Goal: Communication & Community: Answer question/provide support

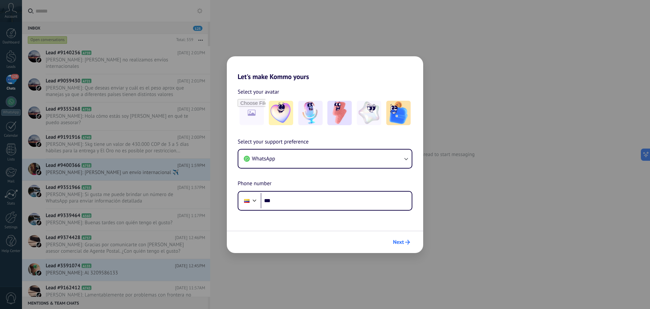
click at [402, 243] on span "Next" at bounding box center [398, 242] width 11 height 5
click at [329, 206] on input "***" at bounding box center [336, 201] width 151 height 16
click at [328, 196] on input "***" at bounding box center [336, 201] width 151 height 16
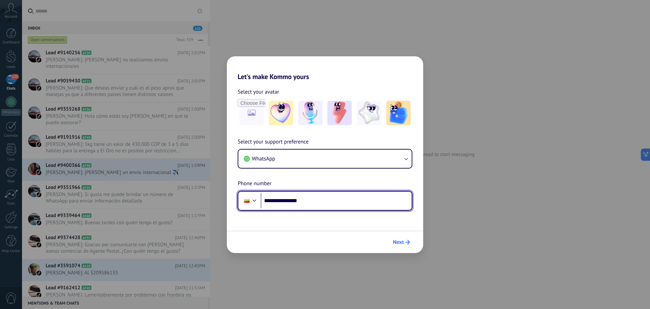
type input "**********"
click at [408, 242] on icon "submit" at bounding box center [408, 242] width 5 height 5
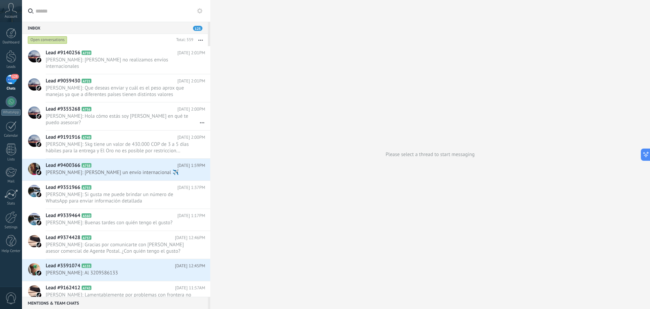
click at [199, 38] on button "button" at bounding box center [200, 40] width 15 height 12
click at [202, 40] on icon "button" at bounding box center [201, 40] width 4 height 1
click at [55, 39] on div "Open conversations" at bounding box center [48, 40] width 40 height 8
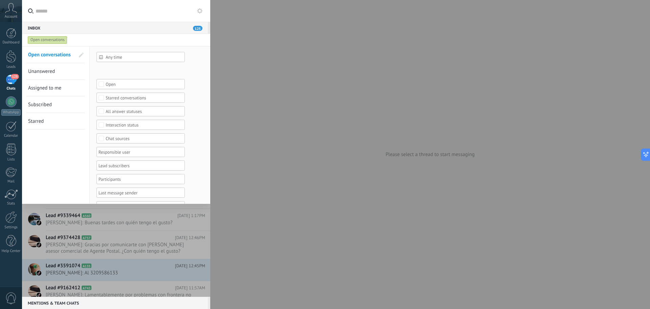
click at [129, 155] on div at bounding box center [139, 152] width 82 height 8
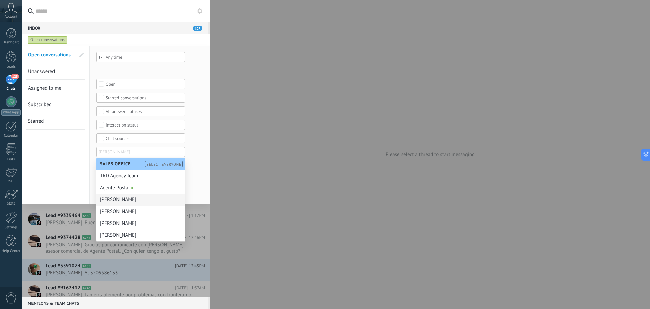
click at [135, 199] on div "[PERSON_NAME]" at bounding box center [141, 199] width 88 height 12
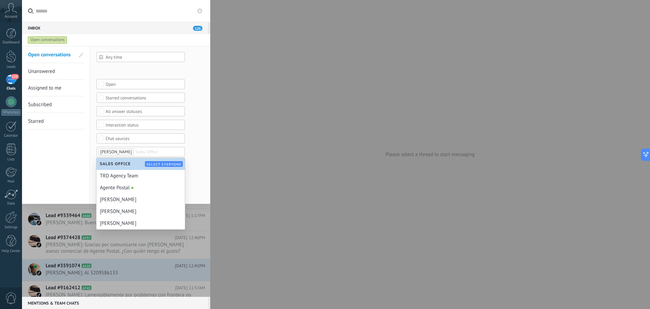
drag, startPoint x: 70, startPoint y: 150, endPoint x: 65, endPoint y: 156, distance: 7.0
click at [65, 155] on div "Open conversations Unanswered Assigned to me Subscribed Starred Save" at bounding box center [56, 138] width 68 height 185
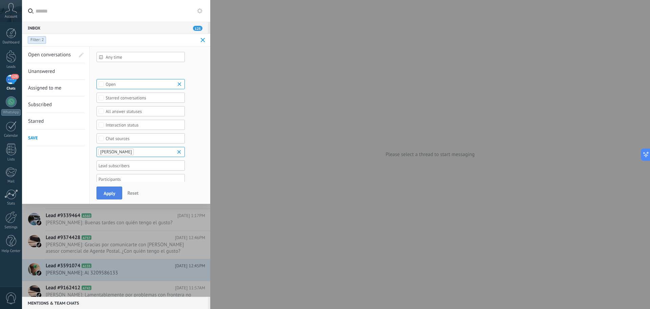
click at [98, 193] on button "Apply" at bounding box center [110, 192] width 26 height 13
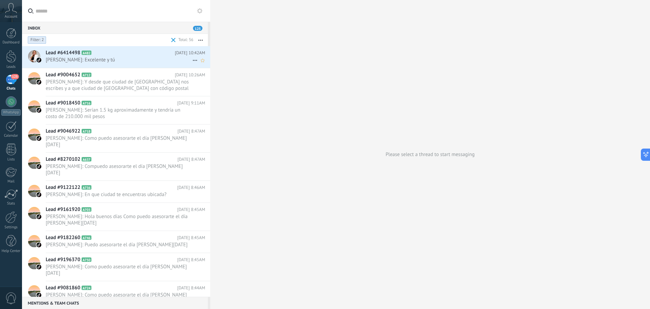
click at [124, 63] on span "[PERSON_NAME]: Excelente y tú" at bounding box center [119, 60] width 147 height 6
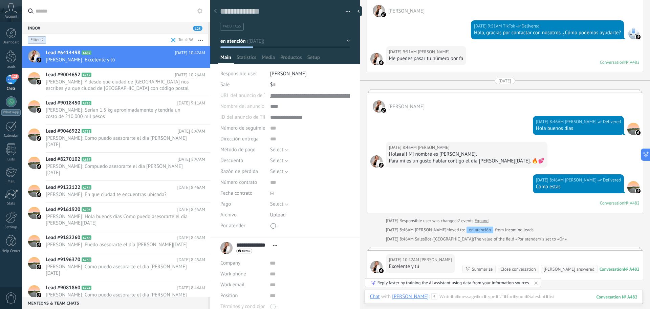
scroll to position [394, 0]
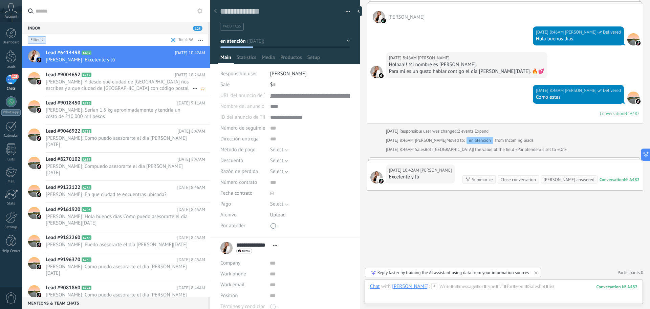
click at [130, 87] on span "[PERSON_NAME]: Y desde que ciudad de [GEOGRAPHIC_DATA] nos escribes y a que ciu…" at bounding box center [119, 85] width 147 height 13
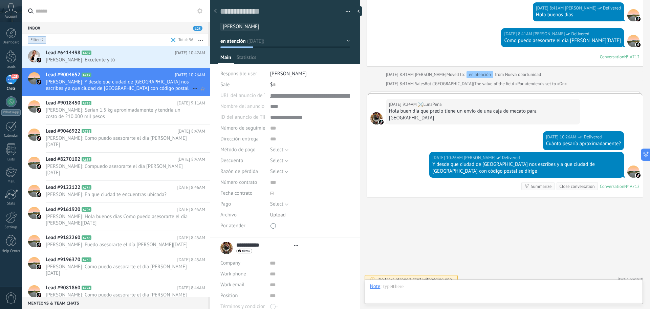
scroll to position [10, 0]
click at [172, 40] on span at bounding box center [173, 40] width 4 height 4
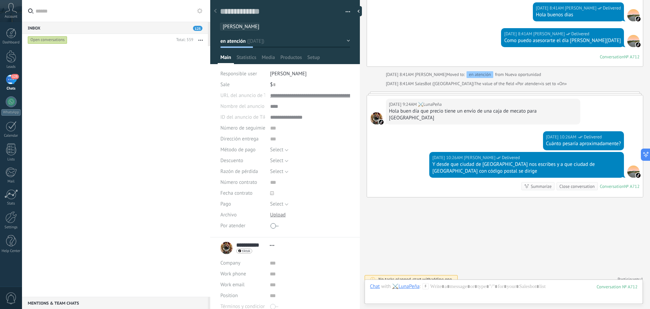
click at [194, 38] on button "button" at bounding box center [200, 40] width 15 height 12
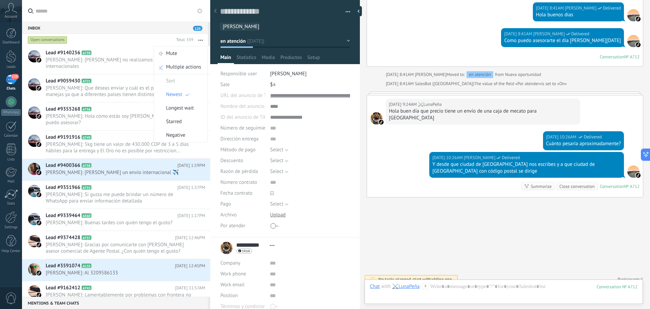
click at [201, 40] on icon "button" at bounding box center [201, 40] width 4 height 1
click at [46, 41] on div "Open conversations" at bounding box center [48, 40] width 40 height 8
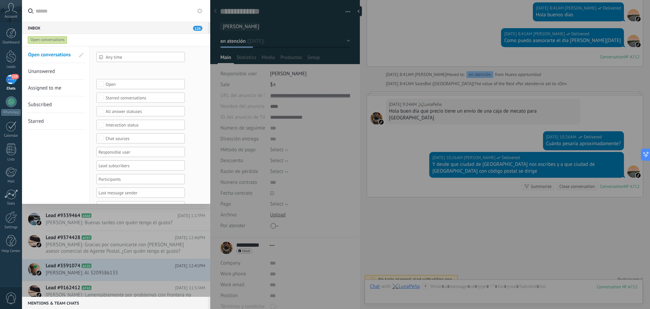
click at [131, 151] on div at bounding box center [139, 152] width 82 height 8
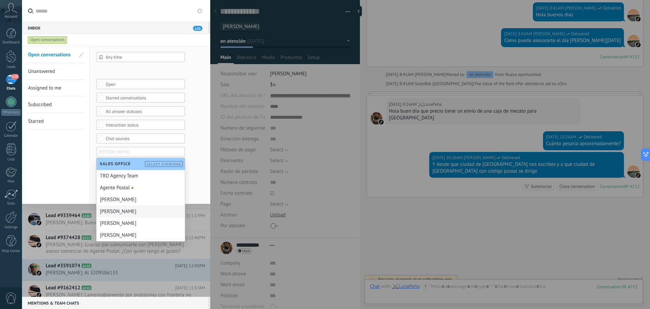
click at [136, 209] on div "[PERSON_NAME]" at bounding box center [141, 211] width 88 height 12
click at [61, 182] on div "Open conversations Unanswered Assigned to me Subscribed Starred Save" at bounding box center [56, 138] width 68 height 185
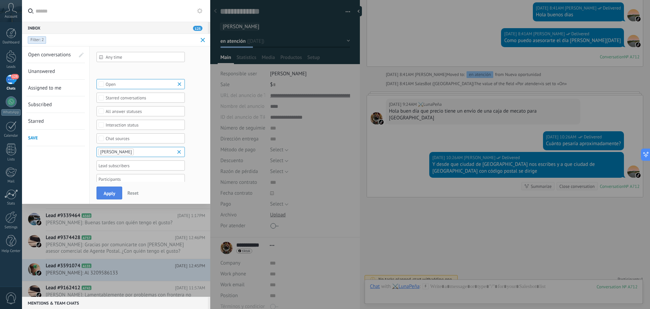
click at [99, 192] on button "Apply" at bounding box center [110, 192] width 26 height 13
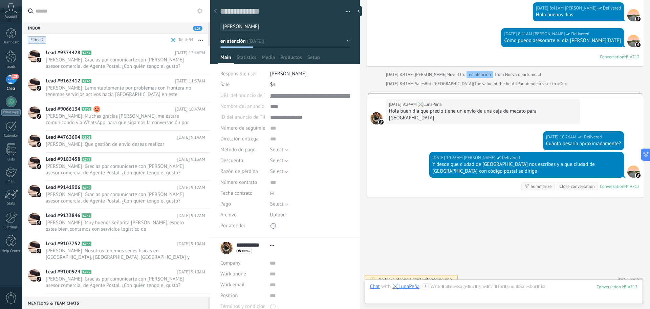
click at [173, 40] on span at bounding box center [173, 40] width 4 height 4
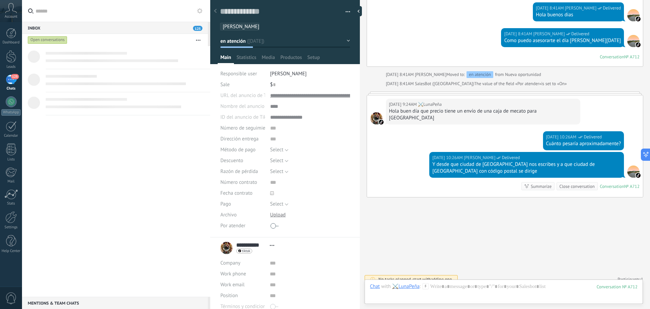
click at [53, 40] on div "Open conversations" at bounding box center [48, 40] width 40 height 8
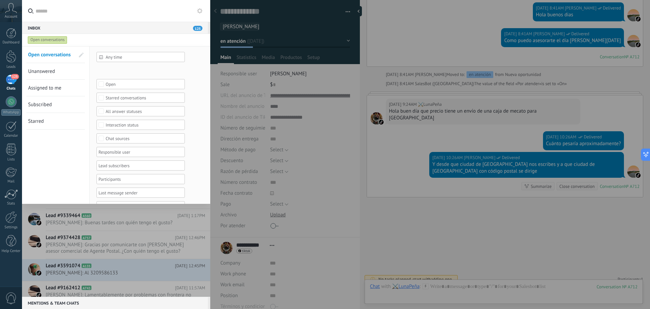
click at [116, 151] on div at bounding box center [139, 152] width 82 height 8
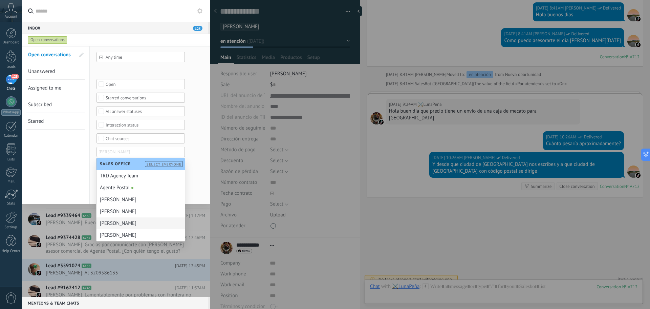
click at [137, 223] on div "[PERSON_NAME]" at bounding box center [141, 223] width 88 height 12
click at [40, 162] on div "Open conversations Unanswered Assigned to me Subscribed Starred Save" at bounding box center [56, 138] width 68 height 185
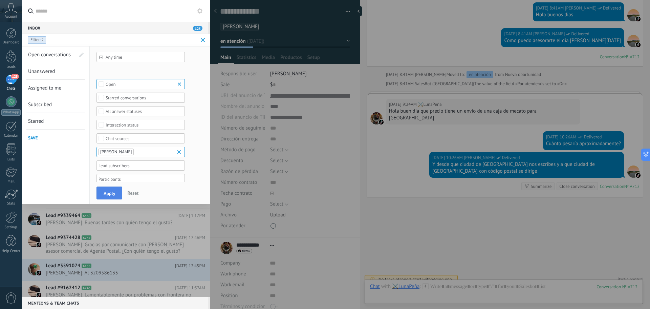
click at [107, 196] on button "Apply" at bounding box center [110, 192] width 26 height 13
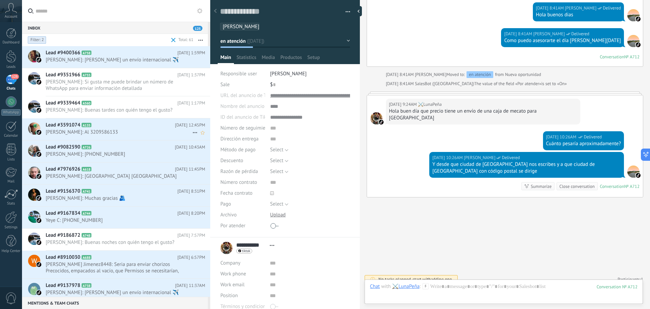
click at [142, 135] on span "[PERSON_NAME]: Al 3209586133" at bounding box center [119, 132] width 147 height 6
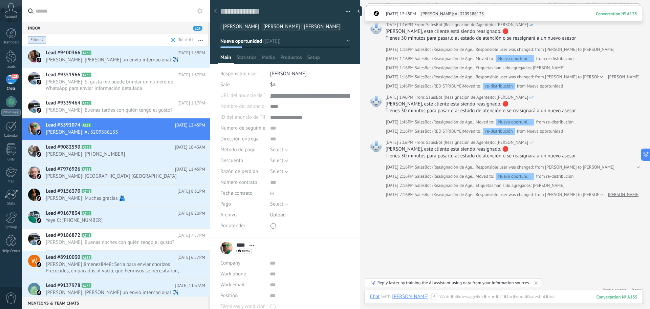
scroll to position [1031, 0]
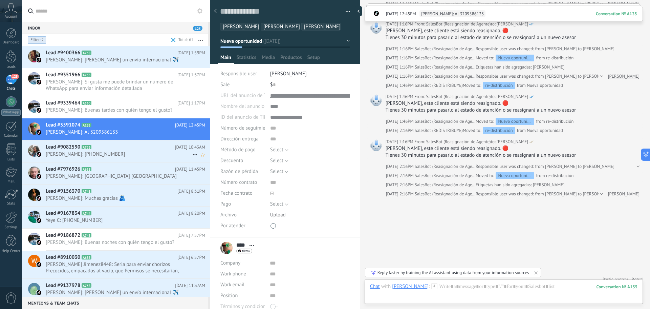
click at [136, 157] on span "[PERSON_NAME]: [PHONE_NUMBER]" at bounding box center [119, 154] width 147 height 6
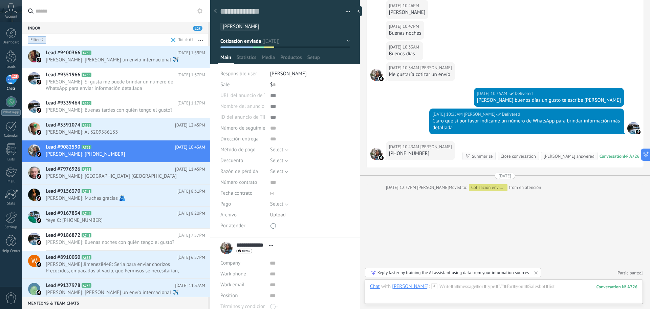
scroll to position [317, 0]
click at [123, 179] on span "[PERSON_NAME]: [GEOGRAPHIC_DATA] [GEOGRAPHIC_DATA]" at bounding box center [119, 176] width 147 height 6
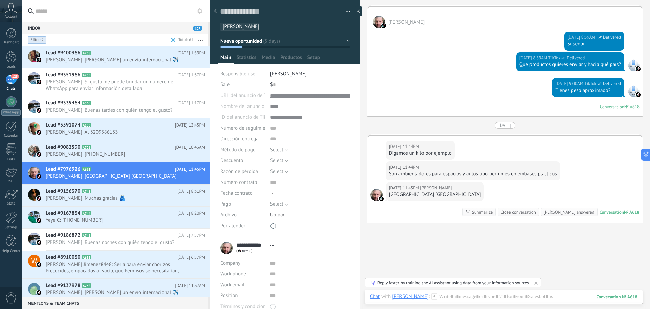
scroll to position [260, 0]
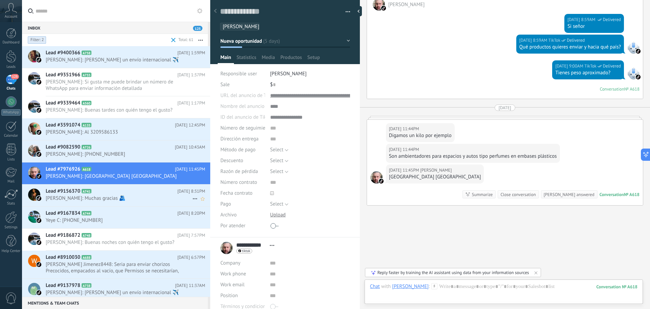
click at [130, 194] on h2 "Lead #9156370 A741" at bounding box center [112, 191] width 132 height 7
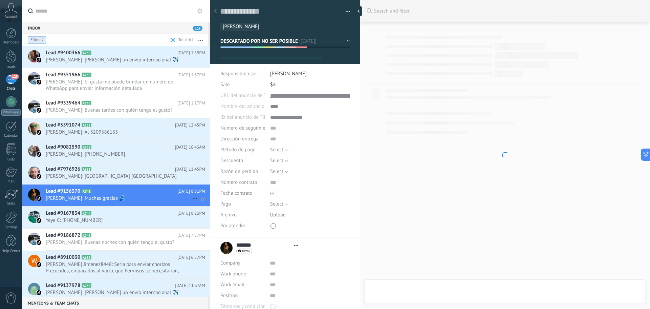
scroll to position [10, 0]
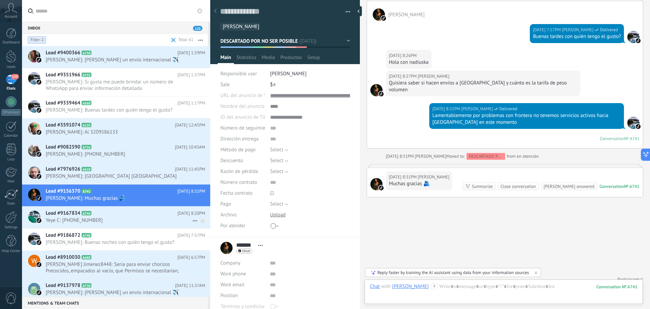
click at [130, 223] on span "Yeye C: [PHONE_NUMBER]" at bounding box center [119, 220] width 147 height 6
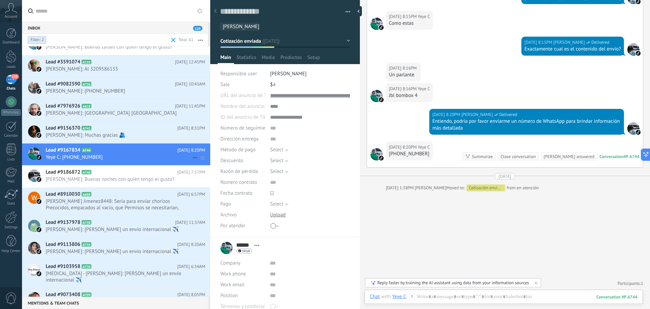
scroll to position [68, 0]
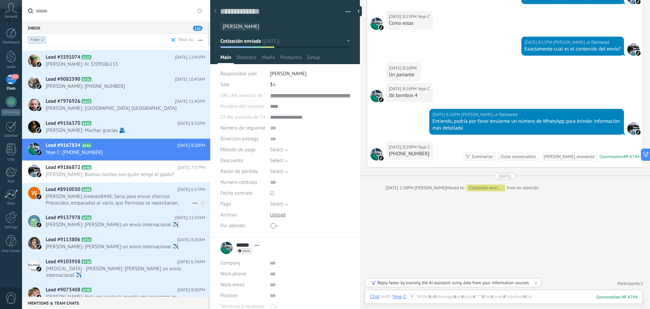
click at [131, 206] on span "[PERSON_NAME] Jimenez8448: Seria para enviar chorizos Precocidos, empacados al …" at bounding box center [119, 199] width 147 height 13
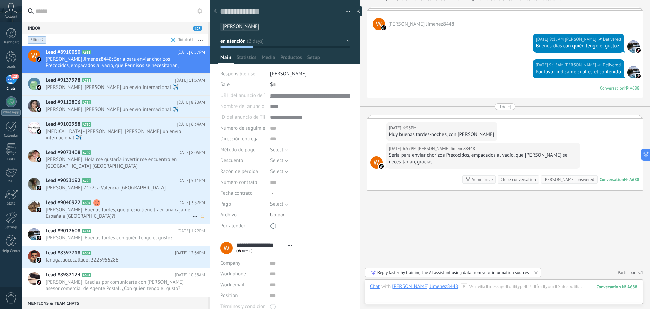
scroll to position [204, 0]
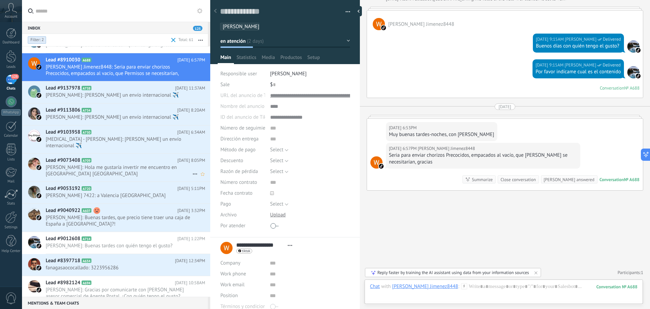
click at [137, 174] on span "[PERSON_NAME]: Hola me gustaría invertir me encuentro en [GEOGRAPHIC_DATA] [GEO…" at bounding box center [119, 170] width 147 height 13
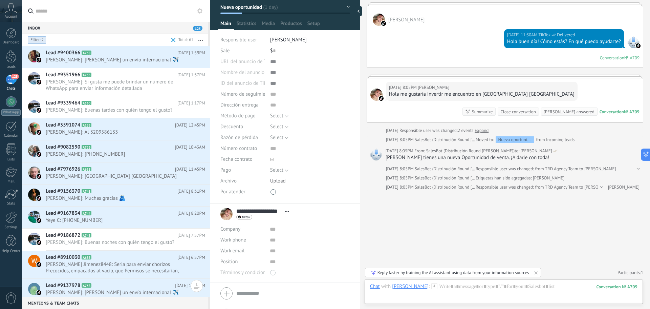
click at [127, 8] on input "text" at bounding box center [120, 11] width 169 height 22
click at [202, 41] on button "button" at bounding box center [200, 40] width 15 height 12
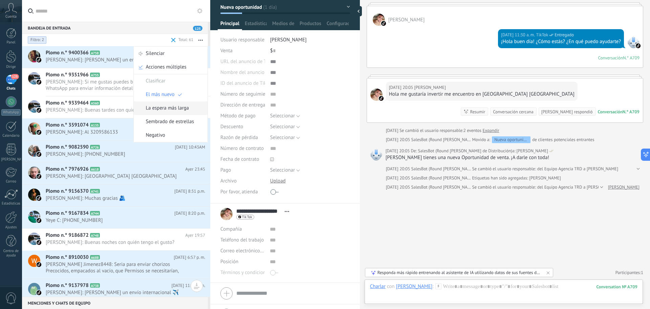
click at [188, 107] on font "La espera más larga" at bounding box center [167, 108] width 43 height 6
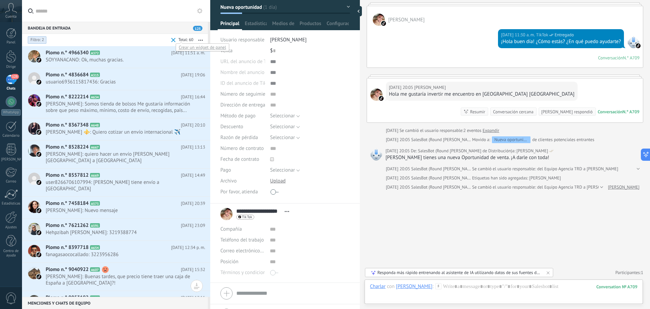
click at [187, 40] on div at bounding box center [185, 40] width 18 height 7
click at [201, 39] on button "button" at bounding box center [200, 40] width 15 height 12
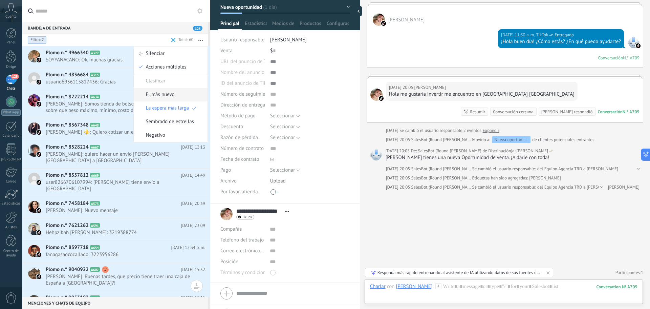
click at [178, 95] on icon at bounding box center [180, 95] width 4 height 4
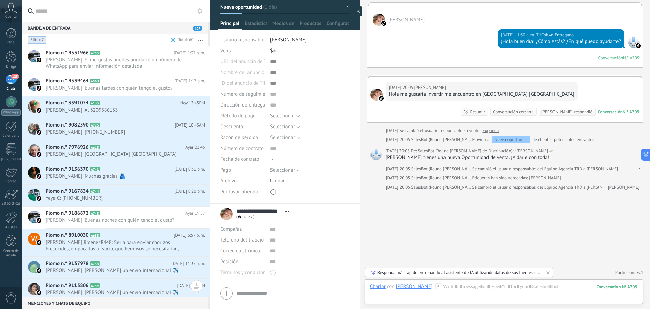
click at [114, 5] on input "text" at bounding box center [120, 11] width 169 height 22
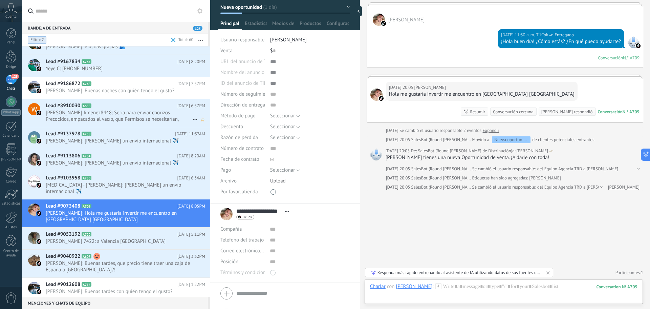
scroll to position [136, 0]
click at [147, 244] on span "[PERSON_NAME] 7422: a Valencia [GEOGRAPHIC_DATA]" at bounding box center [119, 241] width 147 height 6
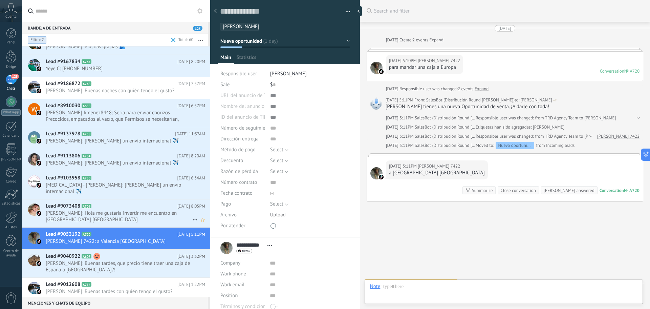
scroll to position [10, 0]
click at [147, 222] on span "[PERSON_NAME]: Hola me gustaría invertir me encuentro en [GEOGRAPHIC_DATA] [GEO…" at bounding box center [119, 216] width 147 height 13
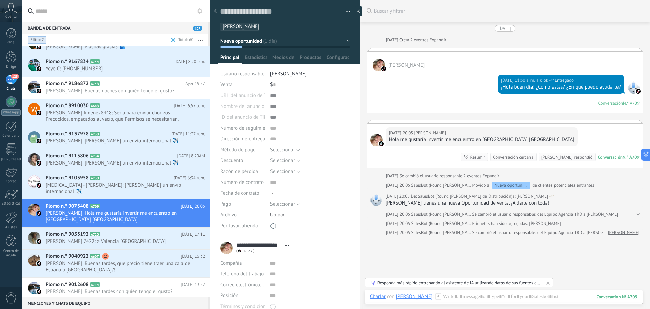
click at [456, 264] on div "Buscar Buscar y filtrar Cargar más [DATE] [DATE] Crear: 2 eventos Expandir [PER…" at bounding box center [505, 177] width 290 height 354
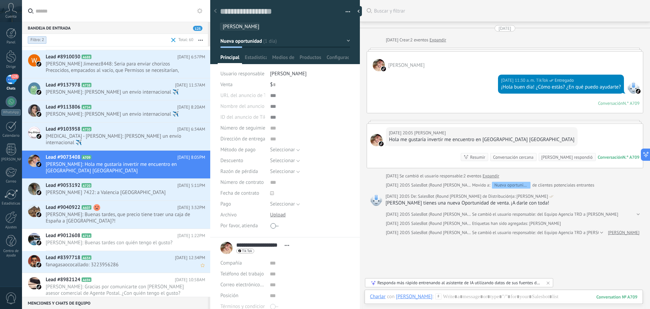
scroll to position [204, 0]
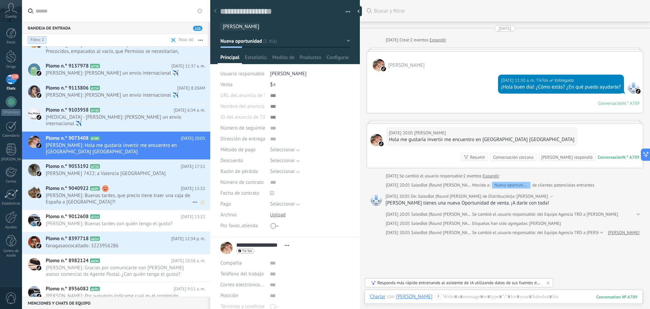
click at [124, 205] on span "[PERSON_NAME]: Buenas tardes, que precio tiene traer una caja de España a [GEOG…" at bounding box center [119, 198] width 147 height 13
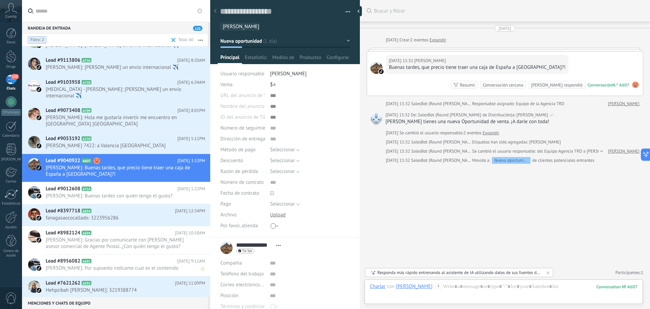
scroll to position [277, 0]
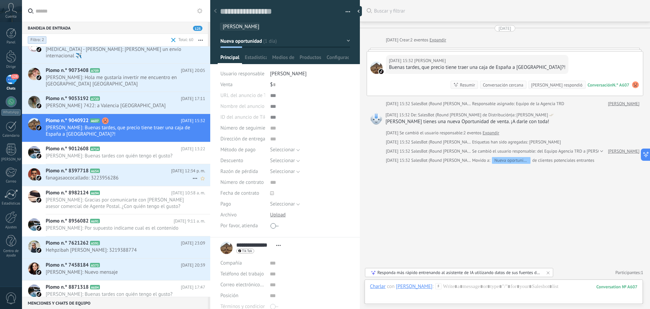
click at [142, 180] on div "Plomo n.° 8397718 A654 [DATE] 12:34 p. m. fanagasaococallado: 3223956286" at bounding box center [128, 174] width 165 height 21
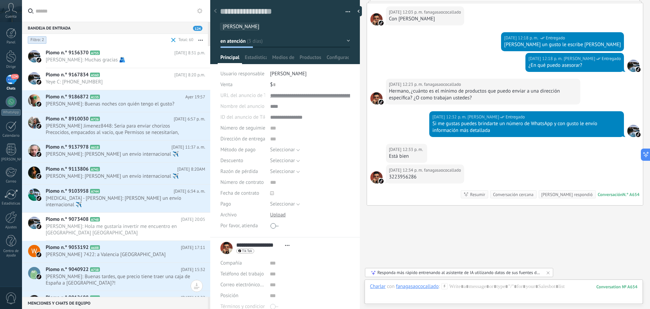
click at [172, 37] on span at bounding box center [174, 40] width 8 height 14
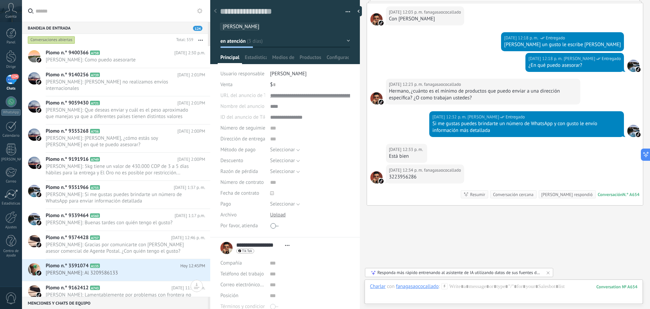
click at [217, 13] on div at bounding box center [215, 11] width 9 height 13
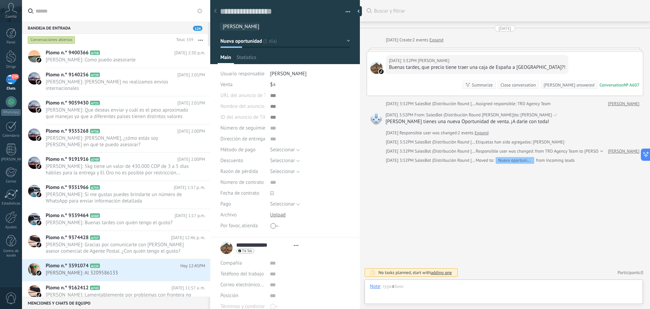
scroll to position [10, 0]
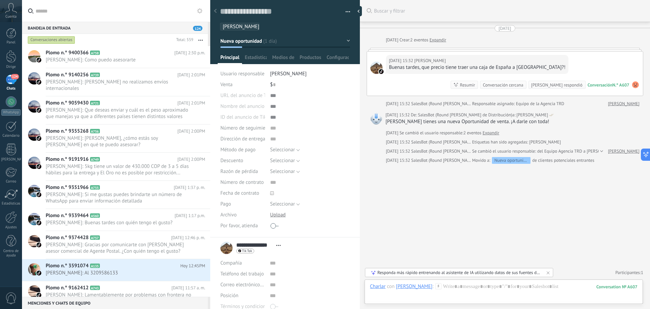
click at [40, 38] on font "Conversaciones abiertas" at bounding box center [51, 39] width 42 height 5
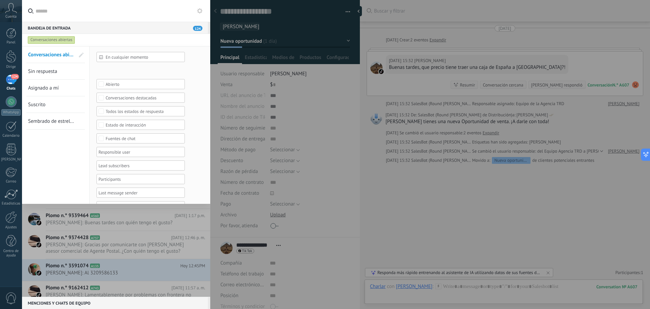
click at [133, 20] on input "text" at bounding box center [120, 11] width 169 height 22
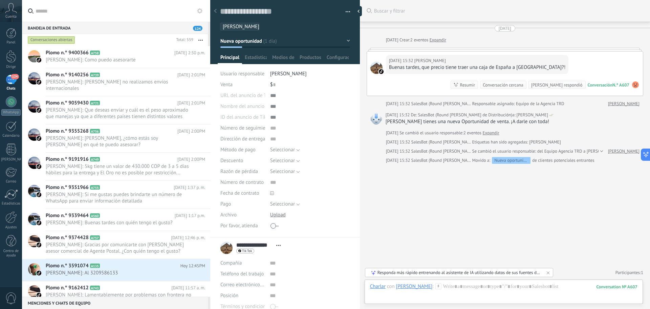
click at [49, 37] on div "Conversaciones abiertas" at bounding box center [51, 40] width 47 height 8
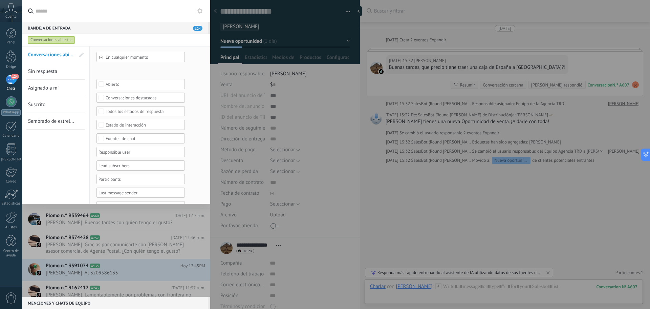
click at [54, 72] on font "Sin respuesta" at bounding box center [42, 71] width 29 height 6
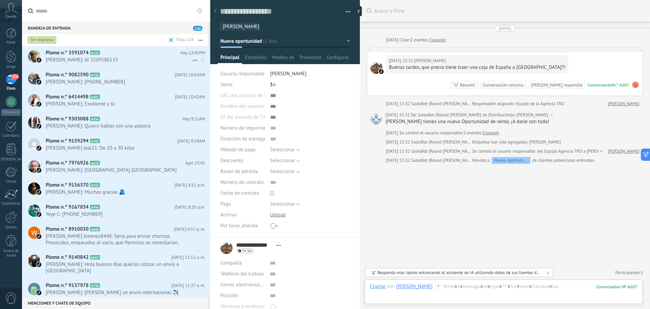
click at [128, 57] on span "[PERSON_NAME]: Al 3209586133" at bounding box center [119, 60] width 147 height 6
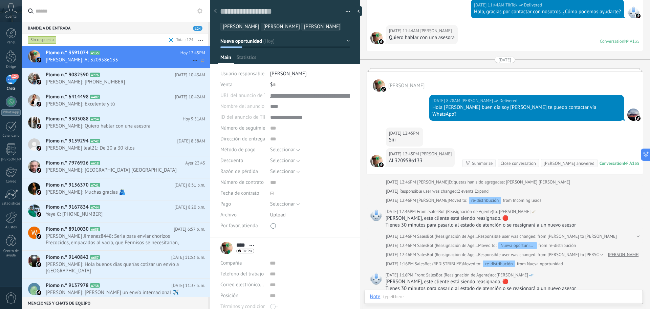
scroll to position [10, 0]
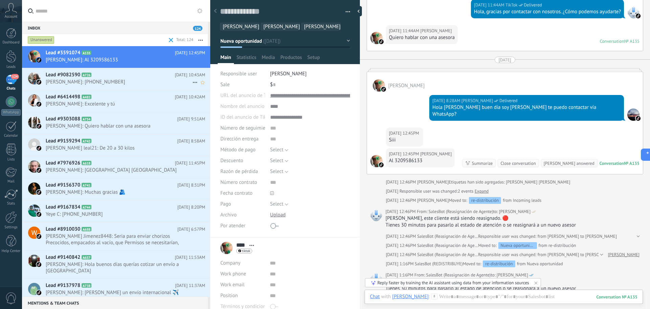
click at [129, 79] on span "[PERSON_NAME]: [PHONE_NUMBER]" at bounding box center [119, 82] width 147 height 6
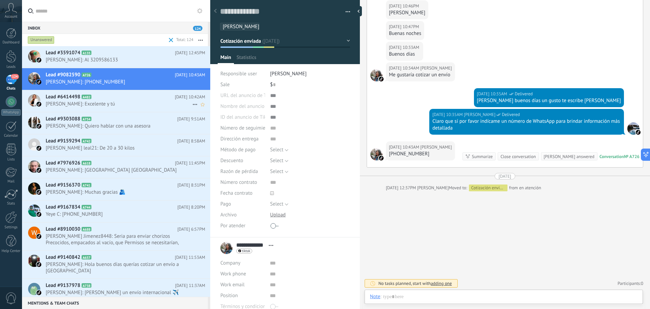
scroll to position [10, 0]
click at [127, 99] on h2 "Lead #6414498 A482" at bounding box center [110, 97] width 129 height 7
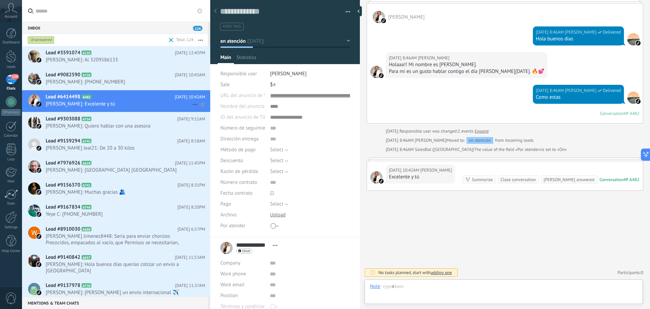
scroll to position [10, 0]
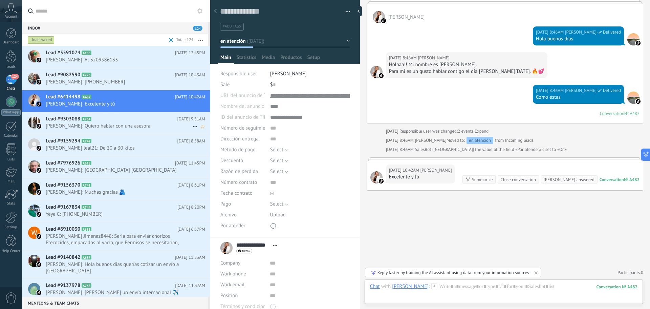
click at [144, 123] on span "[PERSON_NAME]: Quiero hablar con una asesora" at bounding box center [119, 126] width 147 height 6
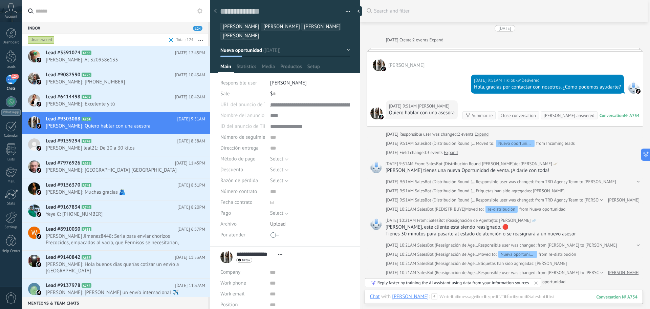
click at [498, 51] on div at bounding box center [505, 49] width 277 height 3
drag, startPoint x: 478, startPoint y: 87, endPoint x: 559, endPoint y: 87, distance: 80.6
click at [559, 87] on div "Hola, gracias por contactar con nosotros. ¿Cómo podemos ayudarte?" at bounding box center [547, 87] width 147 height 7
drag, startPoint x: 615, startPoint y: 86, endPoint x: 580, endPoint y: 85, distance: 35.6
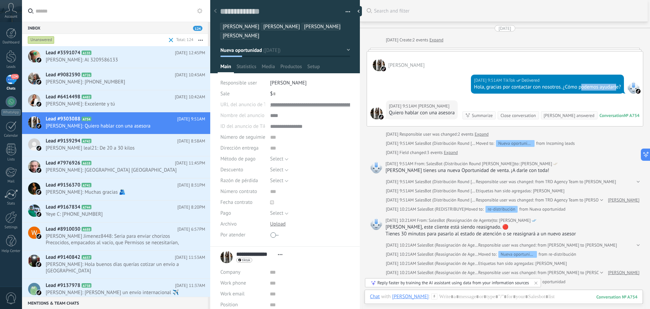
click at [580, 85] on div "Hola, gracias por contactar con nosotros. ¿Cómo podemos ayudarte?" at bounding box center [547, 87] width 147 height 7
drag, startPoint x: 396, startPoint y: 114, endPoint x: 440, endPoint y: 115, distance: 43.4
click at [440, 115] on div "Quiero hablar con una asesora" at bounding box center [422, 112] width 66 height 7
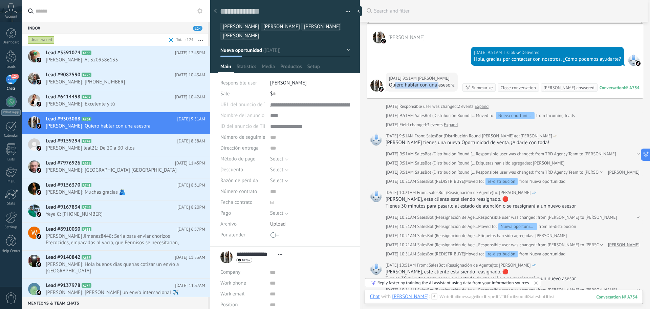
scroll to position [34, 0]
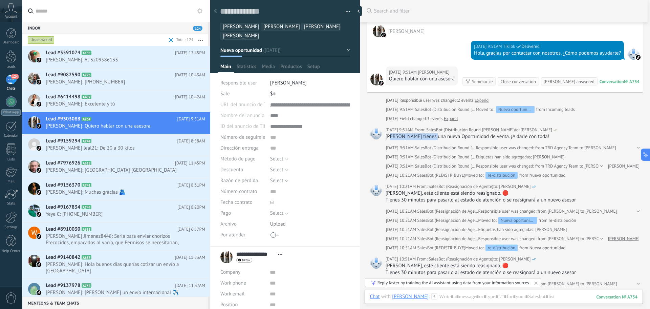
drag, startPoint x: 390, startPoint y: 138, endPoint x: 434, endPoint y: 136, distance: 43.4
click at [434, 136] on div "[PERSON_NAME] tienes una nueva Oportunidad de venta. ¡A darle con toda!" at bounding box center [513, 136] width 254 height 7
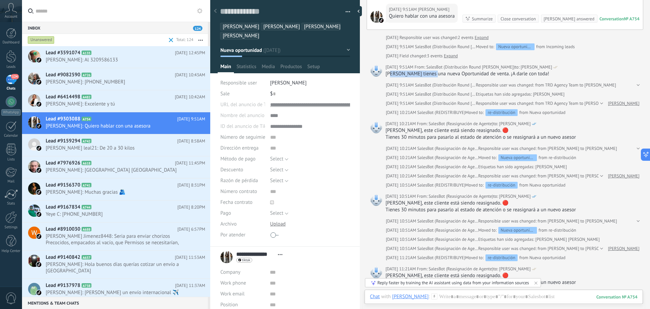
scroll to position [102, 0]
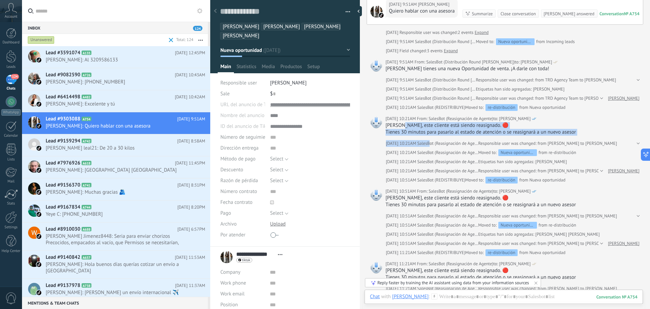
drag, startPoint x: 420, startPoint y: 127, endPoint x: 430, endPoint y: 137, distance: 13.9
click at [429, 137] on div "[DATE] [DATE] Create: 2 events Expand [PERSON_NAME] [DATE] 9:51AM TikTok Delive…" at bounding box center [505, 297] width 277 height 748
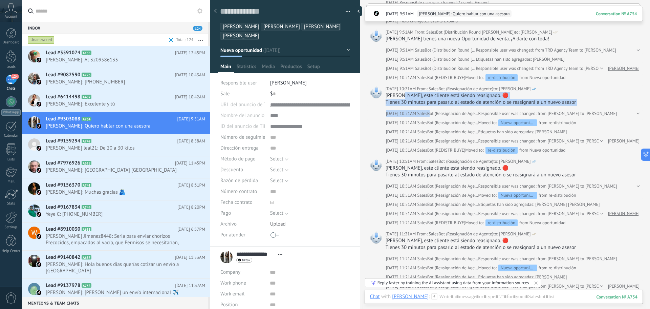
scroll to position [169, 0]
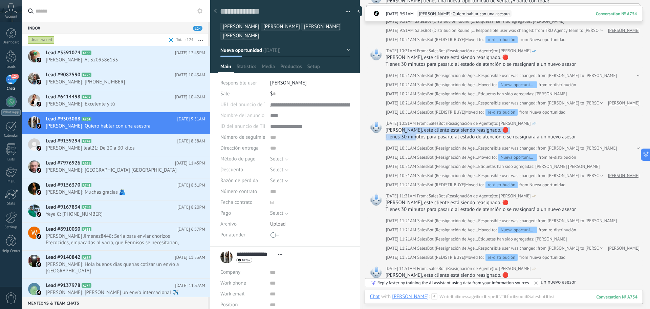
drag, startPoint x: 399, startPoint y: 130, endPoint x: 417, endPoint y: 140, distance: 20.2
click at [417, 140] on div "[PERSON_NAME], este cliente está siendo reasignado. 🔴 Tienes 30 minutos para pa…" at bounding box center [513, 134] width 254 height 14
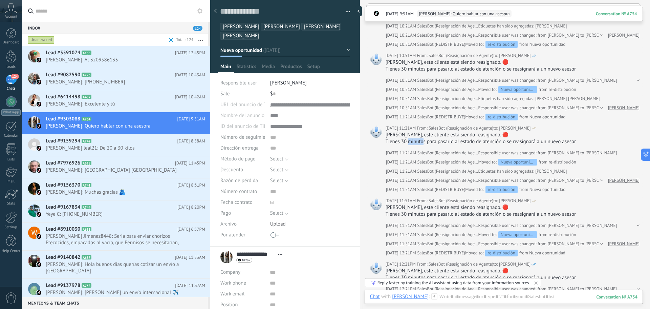
drag, startPoint x: 409, startPoint y: 142, endPoint x: 424, endPoint y: 142, distance: 14.6
click at [424, 142] on div "Tienes 30 minutos para pasarlo al estado de atención o se reasignará a un nuevo…" at bounding box center [513, 141] width 254 height 7
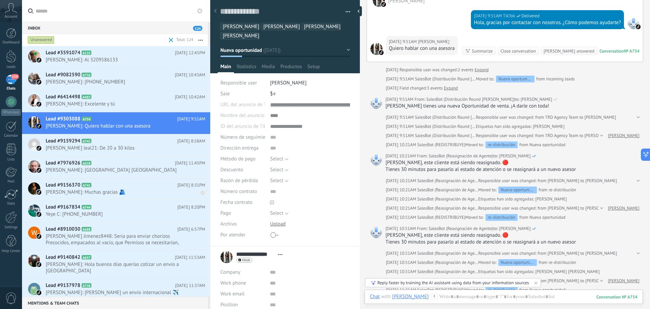
scroll to position [68, 0]
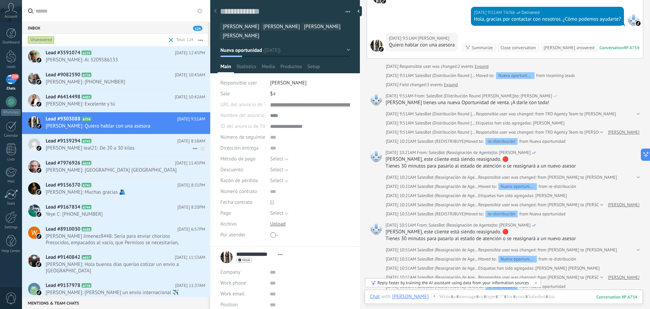
click at [116, 143] on h2 "Lead #9159294 A742" at bounding box center [112, 141] width 132 height 7
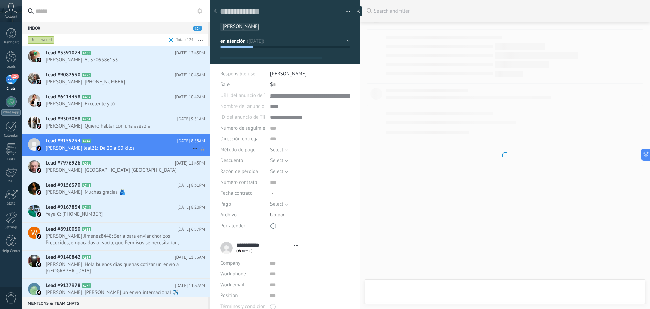
type textarea "**********"
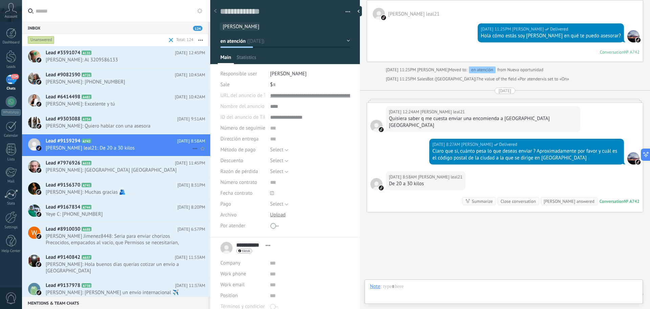
scroll to position [10, 0]
